Goal: Task Accomplishment & Management: Use online tool/utility

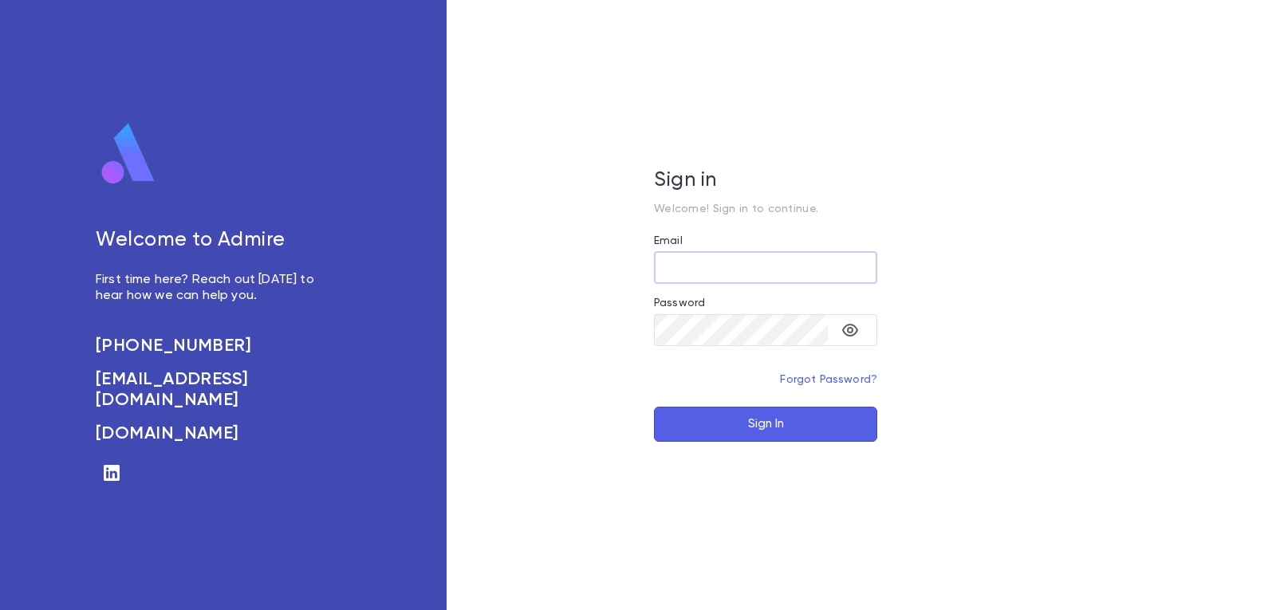
type input "**********"
click at [754, 427] on button "Sign In" at bounding box center [765, 424] width 223 height 35
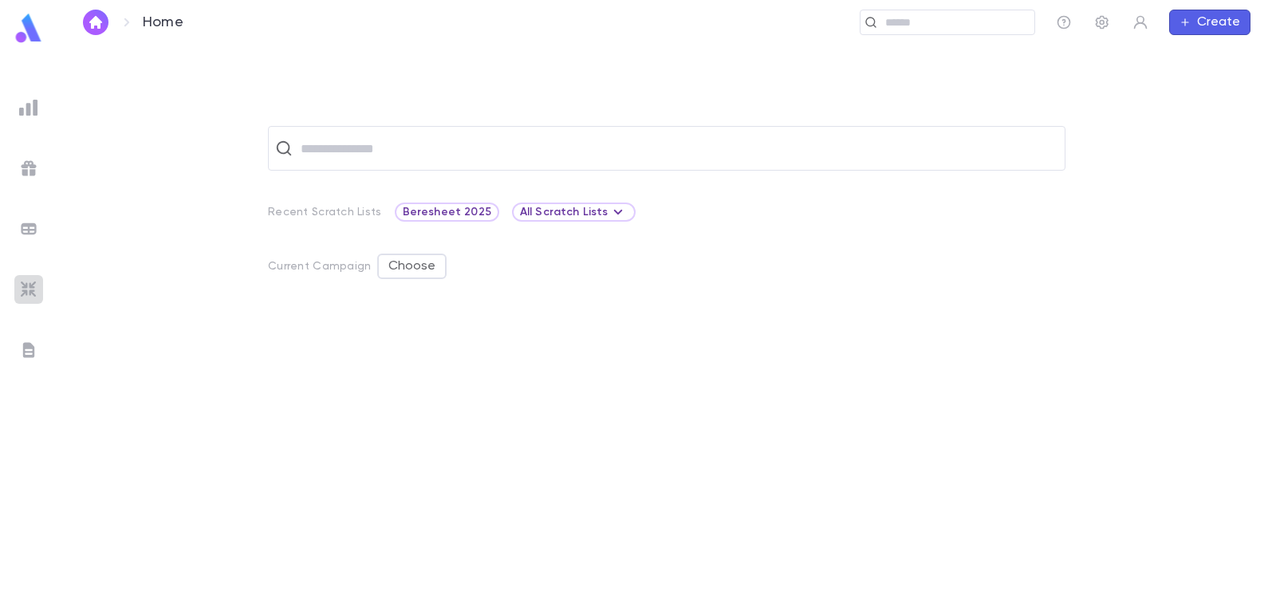
click at [26, 282] on img at bounding box center [28, 289] width 19 height 19
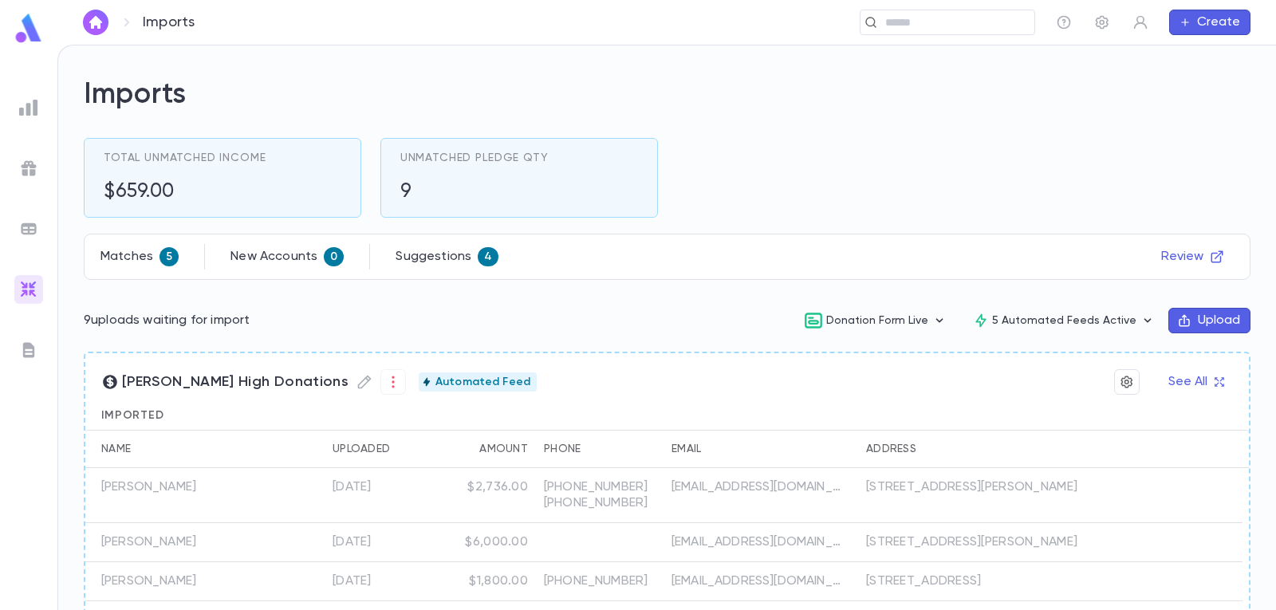
click at [1221, 322] on button "Upload" at bounding box center [1209, 321] width 82 height 26
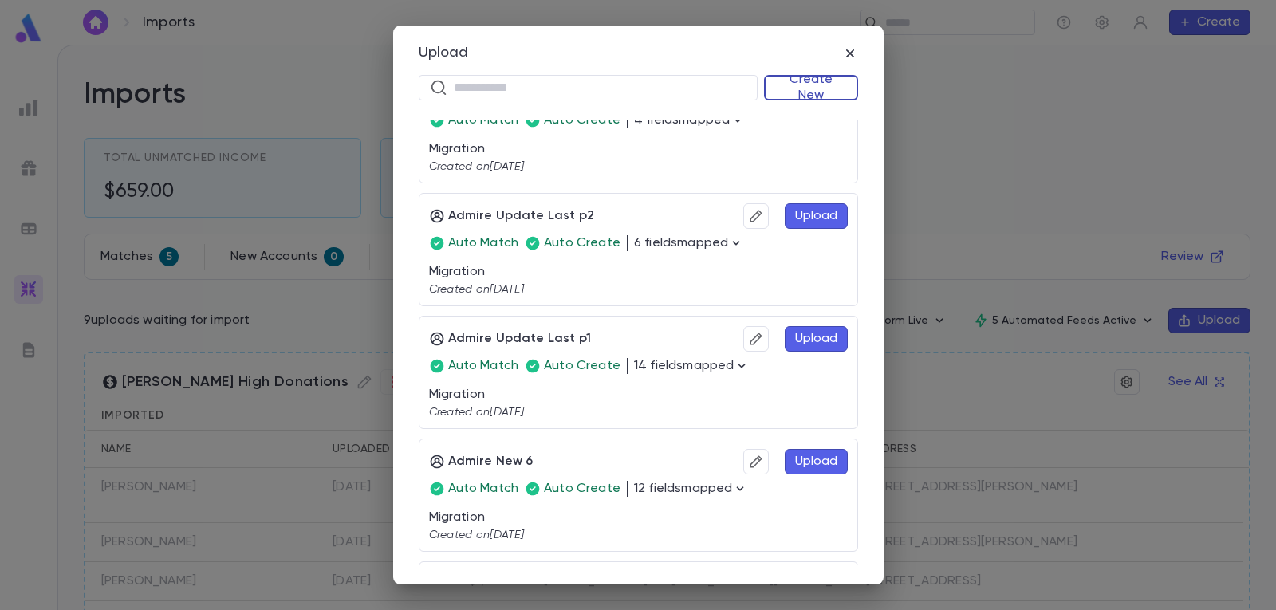
scroll to position [239, 0]
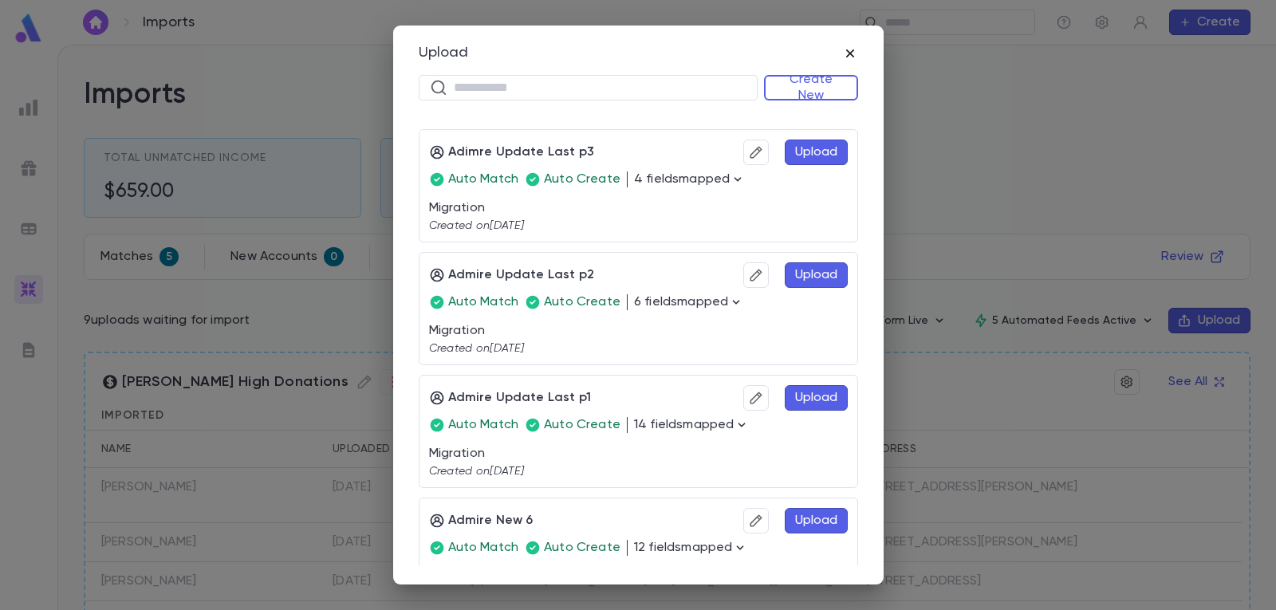
click at [856, 54] on icon "button" at bounding box center [850, 53] width 16 height 16
